Goal: Go to known website: Access a specific website the user already knows

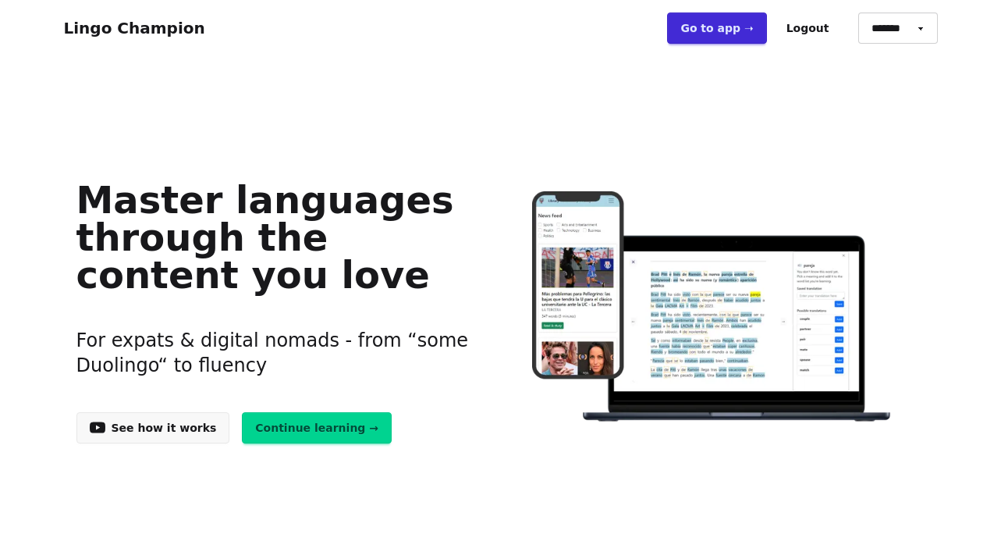
click at [713, 30] on link "Go to app ➝" at bounding box center [716, 27] width 99 height 31
click at [724, 34] on link "Go to app ➝" at bounding box center [716, 27] width 99 height 31
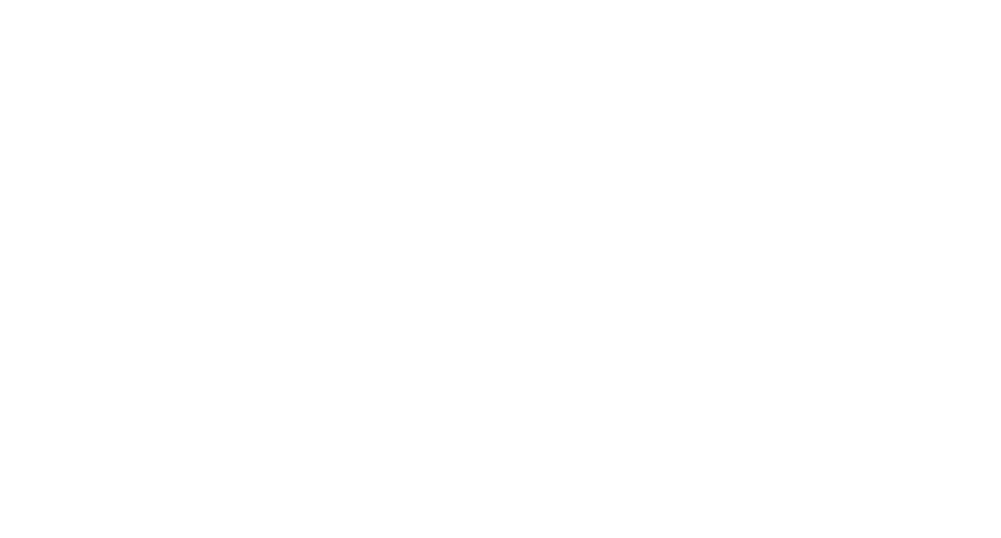
click at [421, 0] on html at bounding box center [500, 0] width 1001 height 0
